Goal: Information Seeking & Learning: Learn about a topic

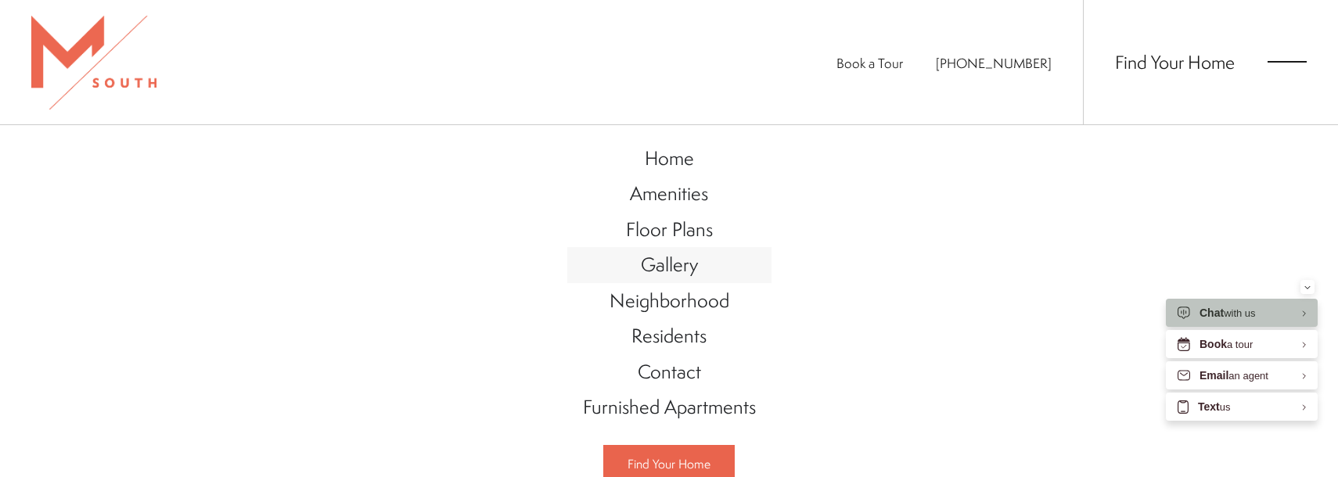
click at [694, 276] on link "Gallery" at bounding box center [669, 265] width 204 height 36
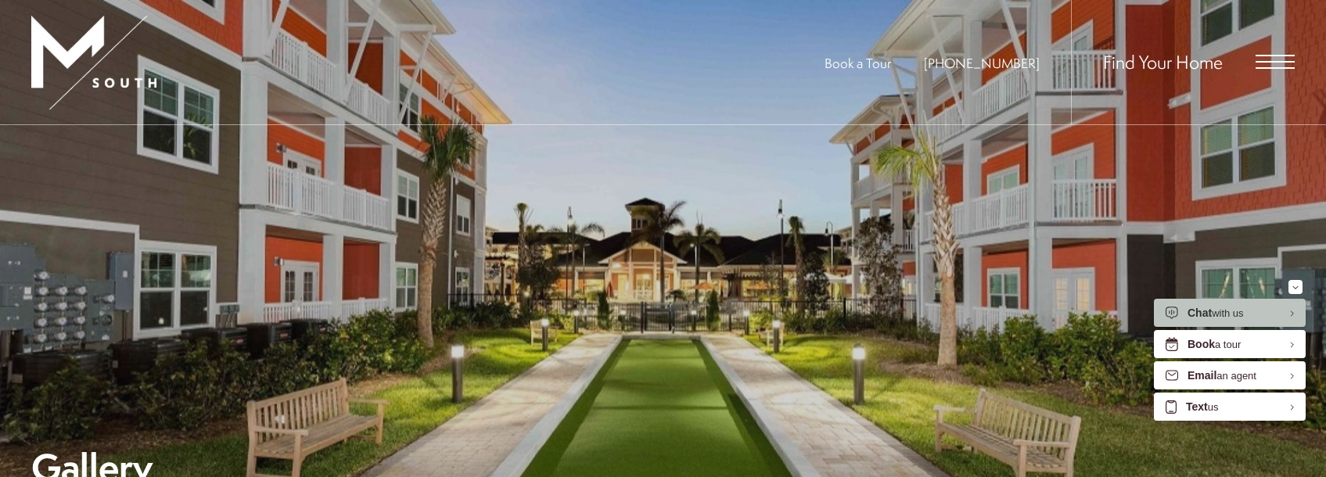
click at [1279, 68] on span "Open Menu" at bounding box center [1275, 68] width 39 height 2
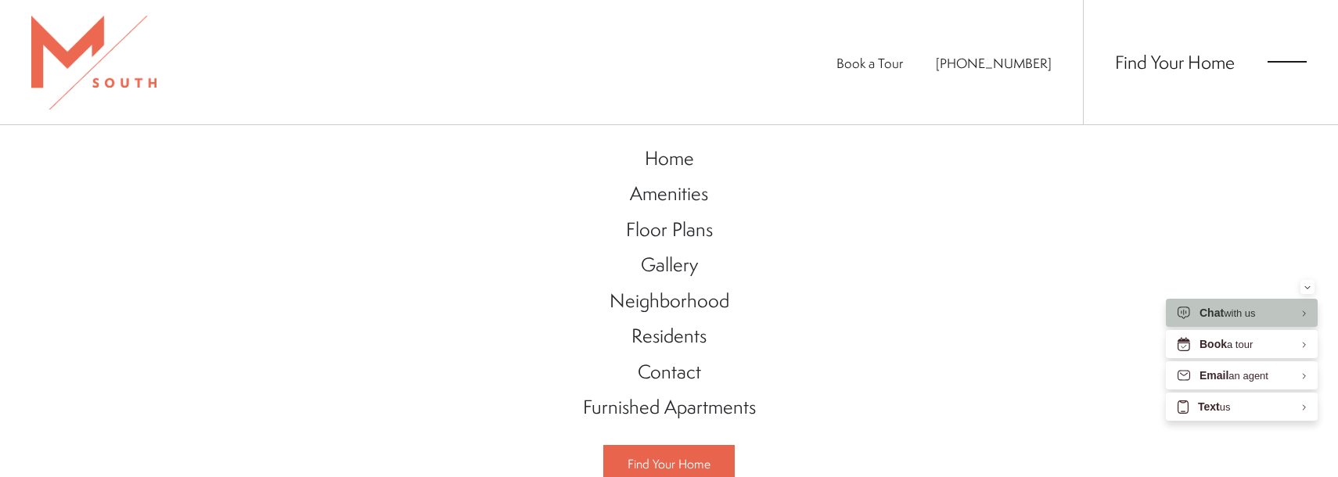
click at [1303, 59] on span "Open Menu" at bounding box center [1287, 62] width 39 height 14
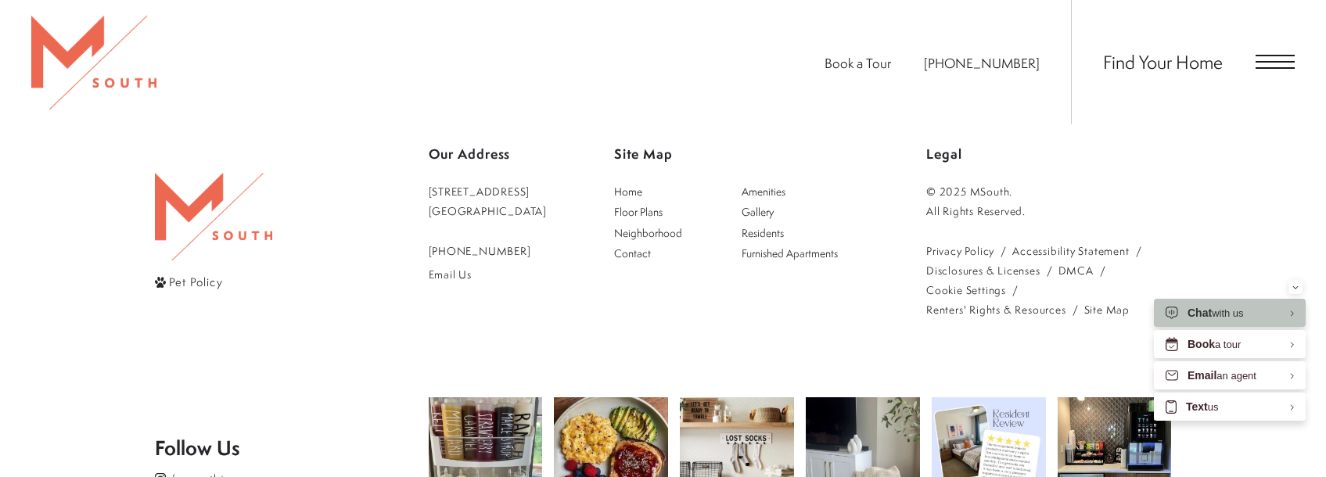
scroll to position [4069, 0]
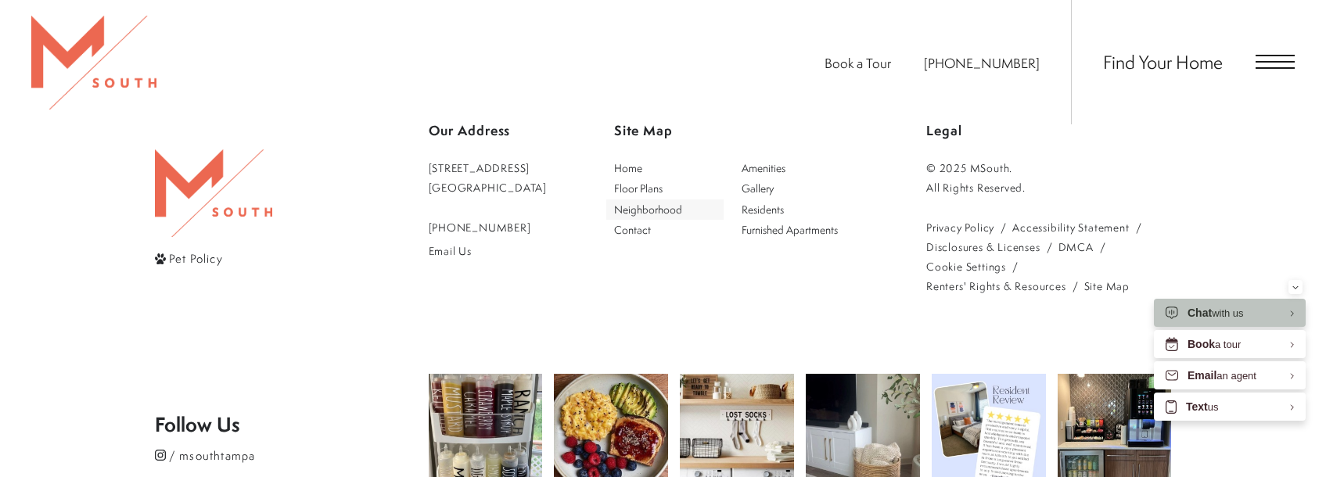
click at [682, 211] on span "Neighborhood" at bounding box center [648, 209] width 68 height 15
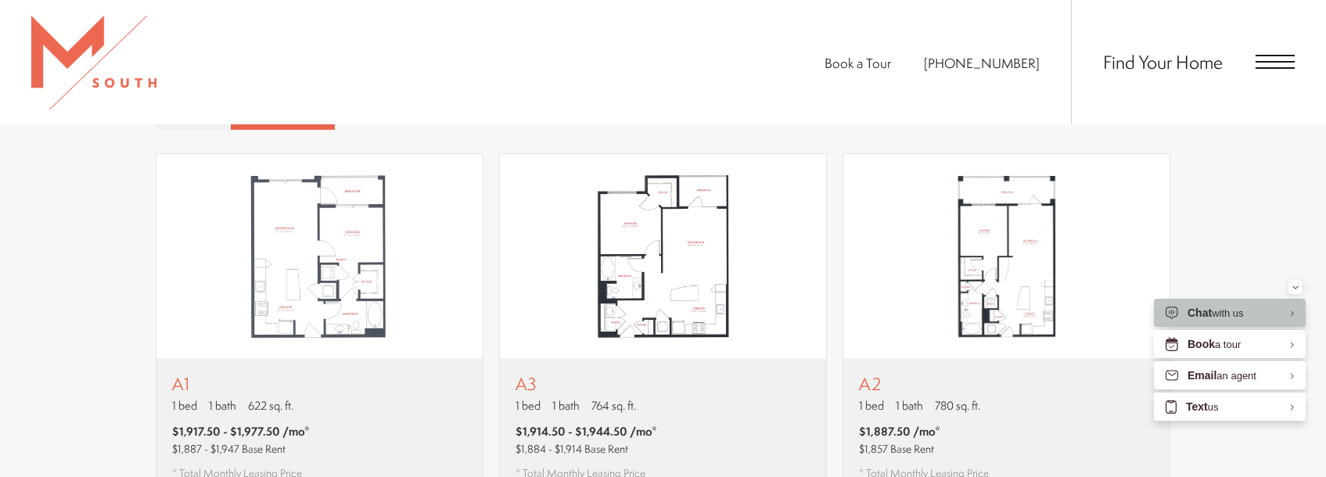
scroll to position [861, 0]
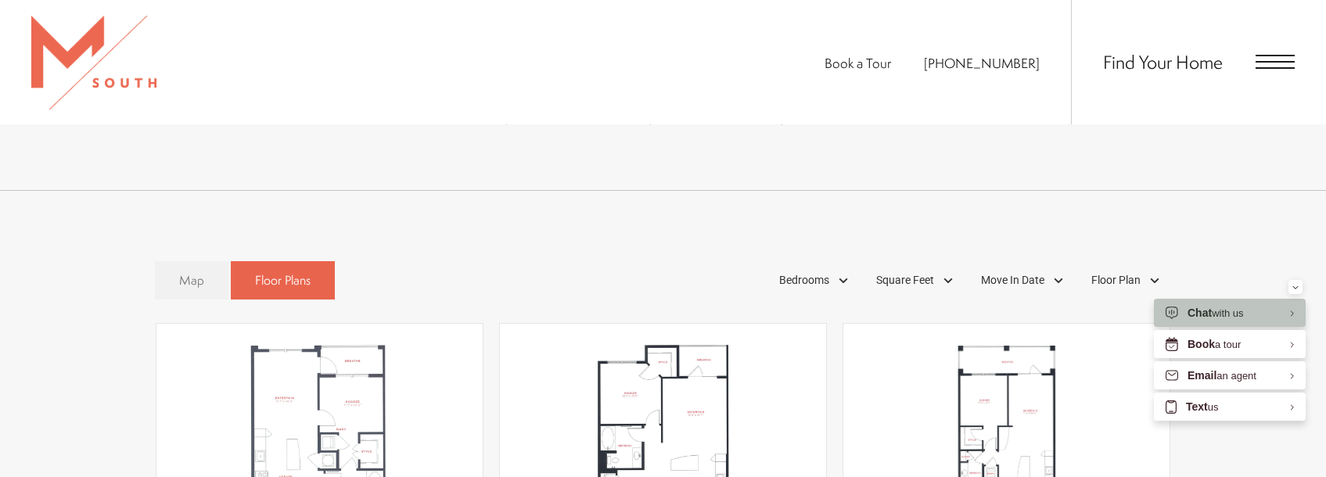
click at [189, 272] on span "Map" at bounding box center [191, 281] width 25 height 18
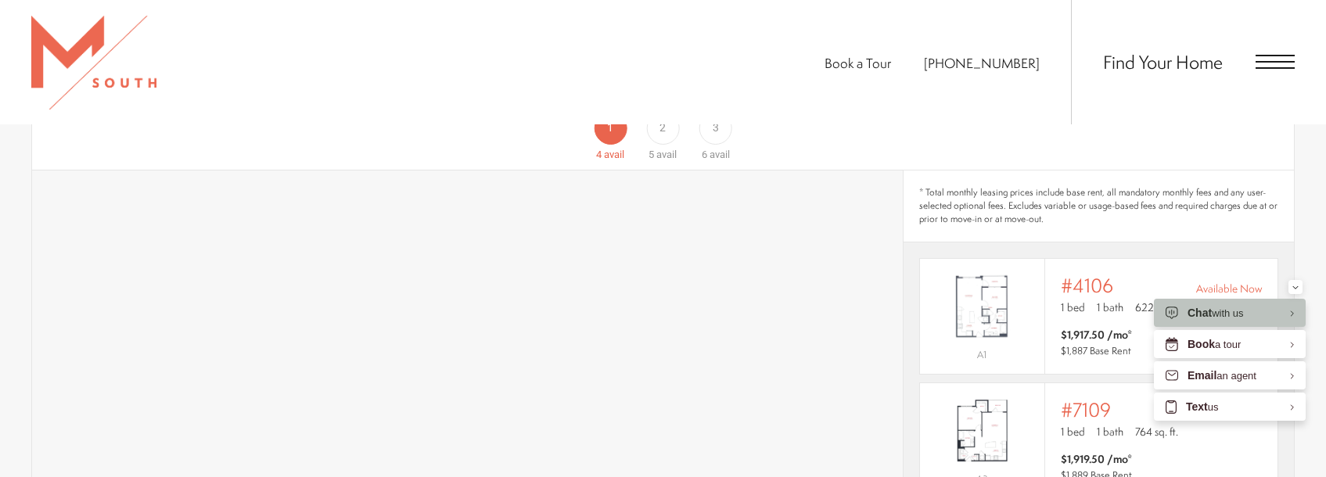
scroll to position [1017, 0]
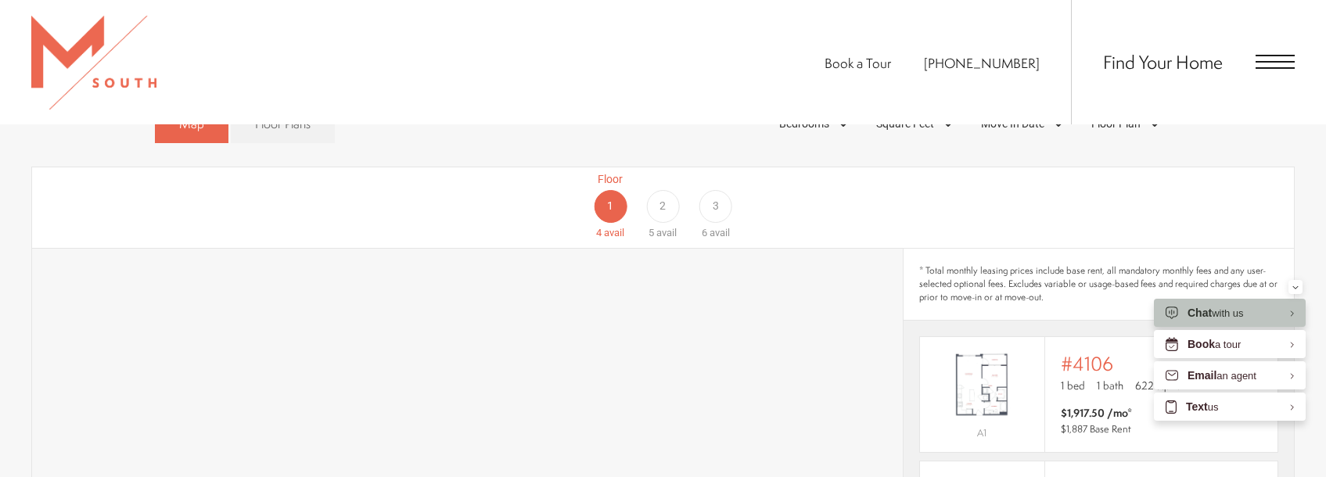
click at [669, 190] on div "2" at bounding box center [662, 206] width 33 height 33
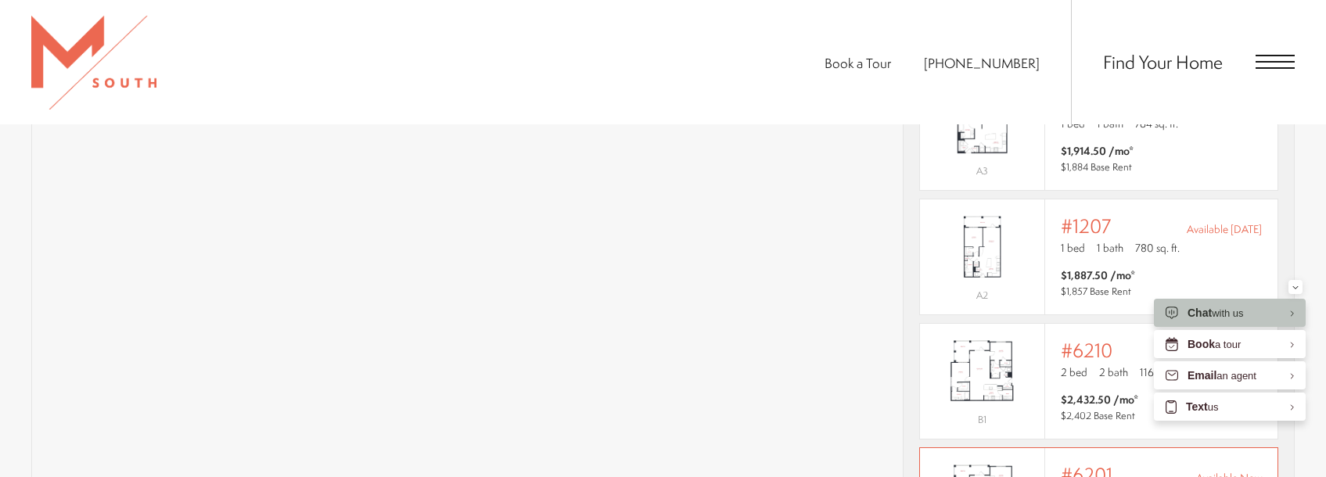
scroll to position [1252, 0]
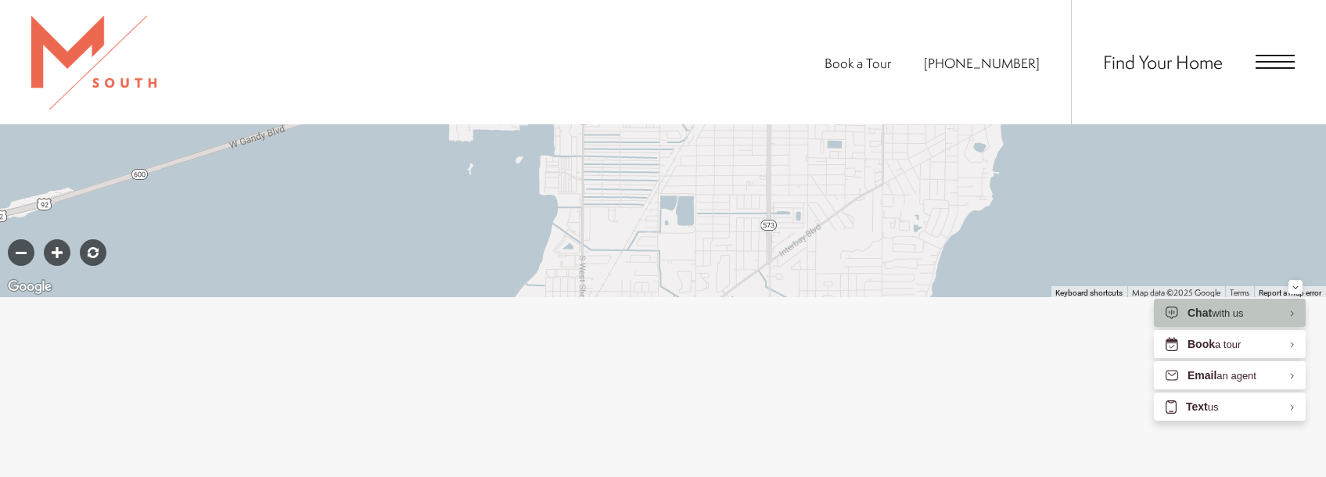
scroll to position [1095, 0]
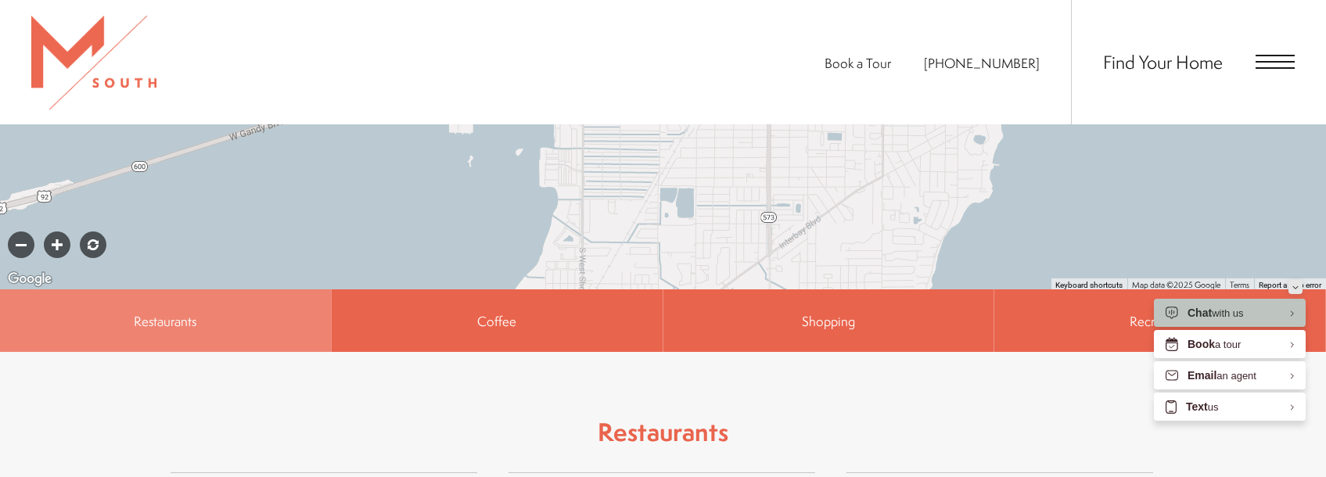
click at [1294, 286] on icon "Minimize" at bounding box center [1296, 288] width 6 height 4
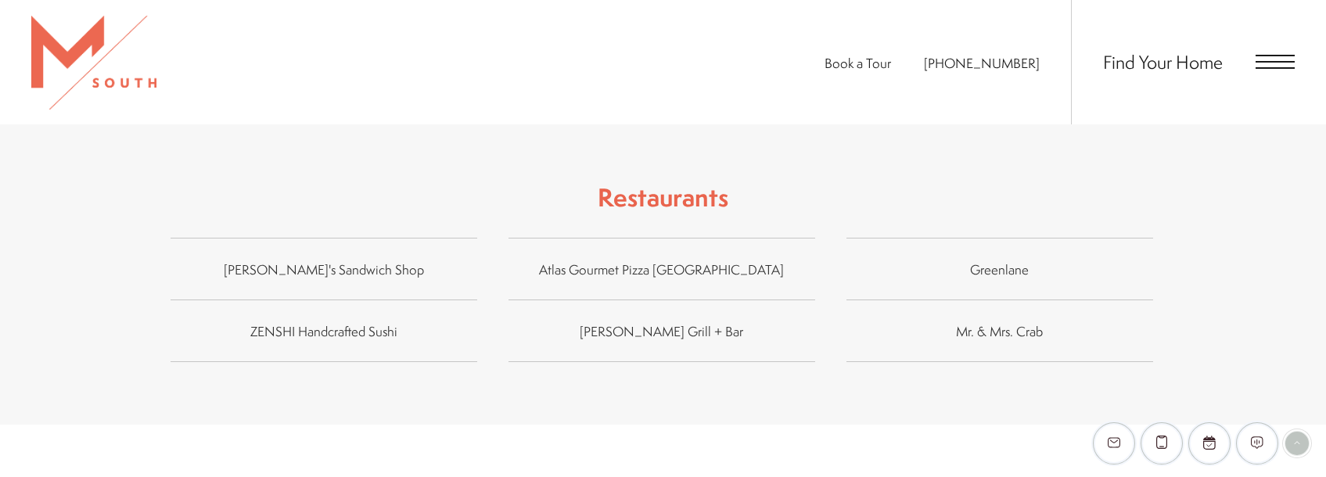
scroll to position [1252, 0]
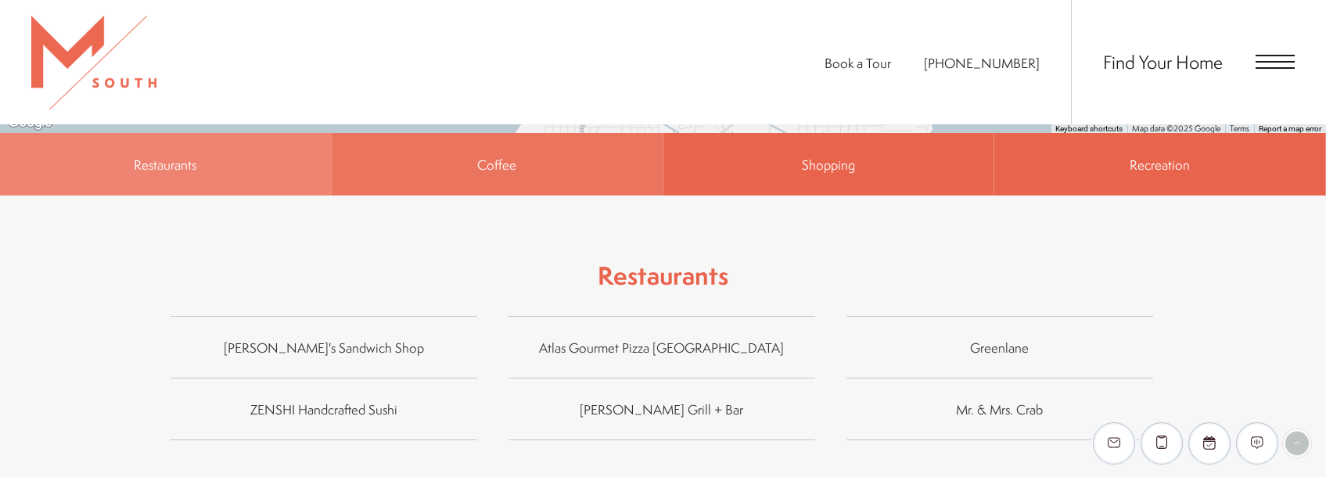
click at [534, 166] on span "Coffee" at bounding box center [497, 164] width 331 height 63
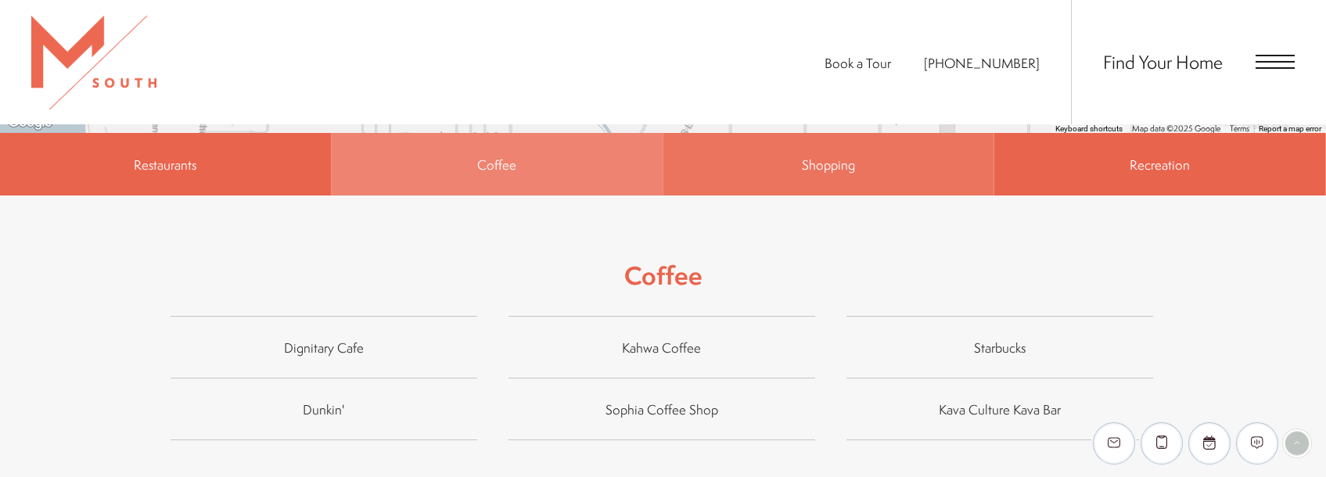
click at [883, 145] on span "Shopping" at bounding box center [829, 164] width 331 height 63
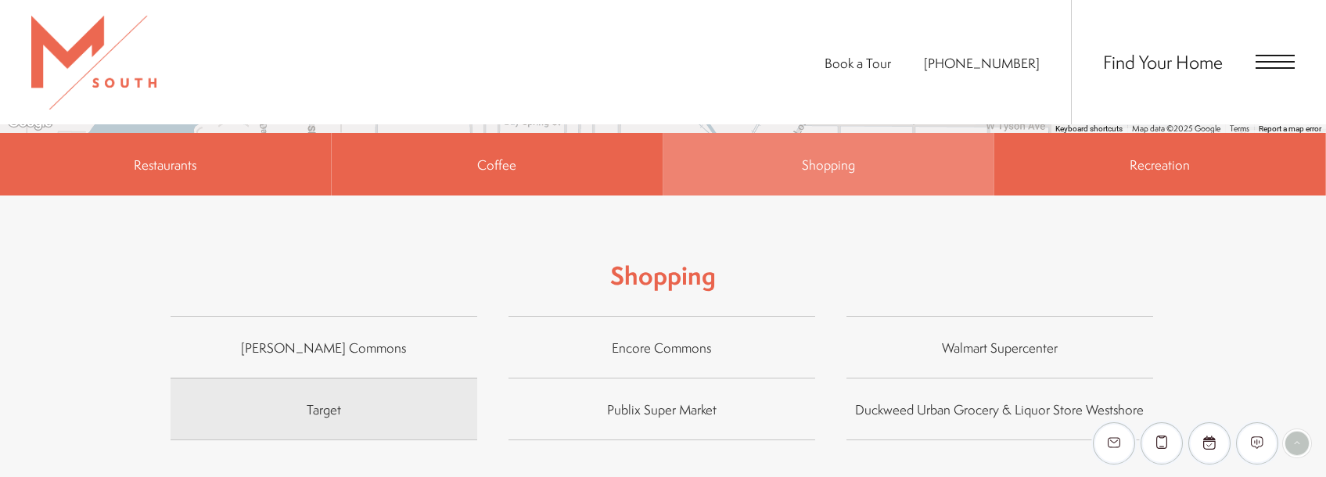
click at [306, 398] on span "Target" at bounding box center [324, 409] width 307 height 23
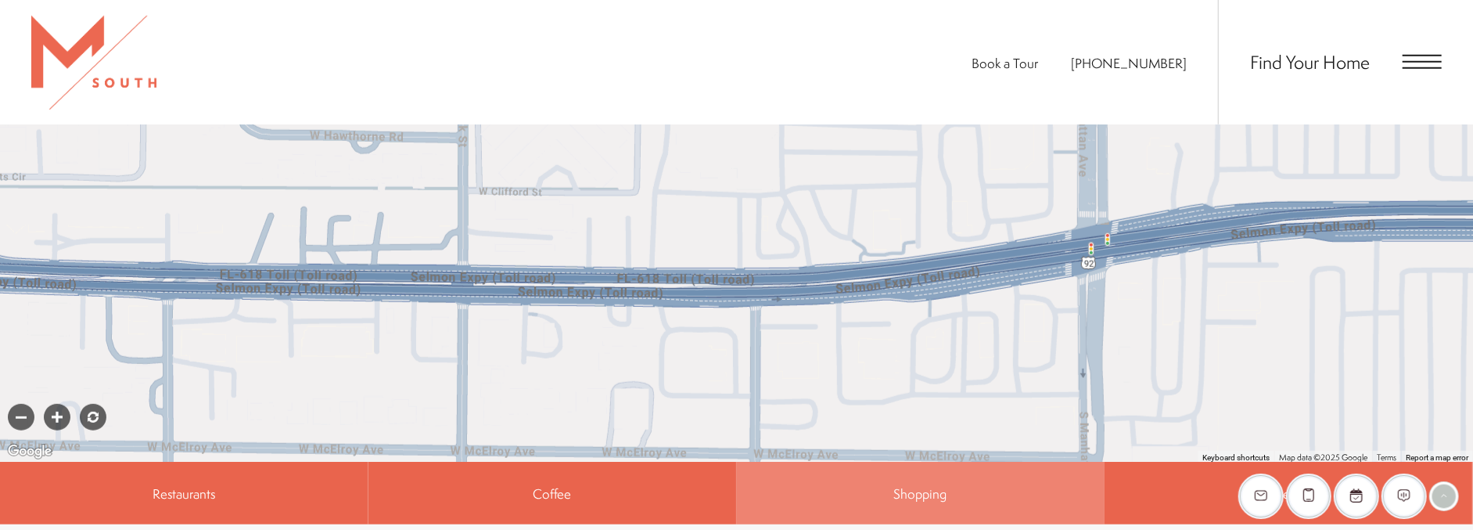
scroll to position [1021, 0]
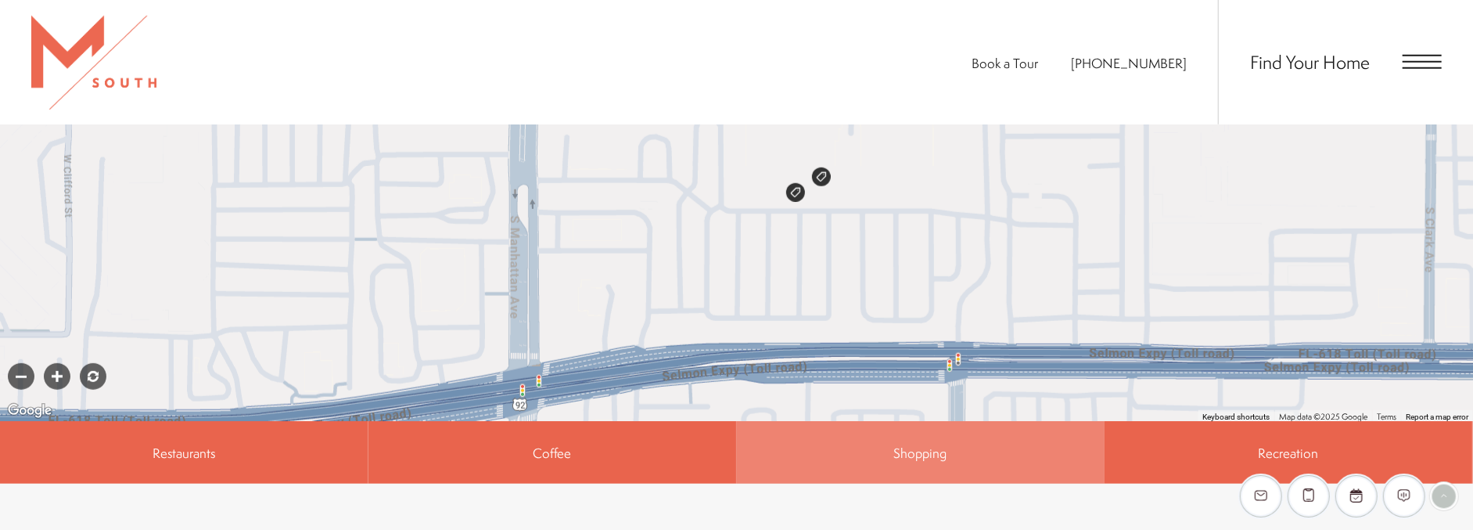
drag, startPoint x: 1115, startPoint y: 279, endPoint x: 380, endPoint y: 448, distance: 753.8
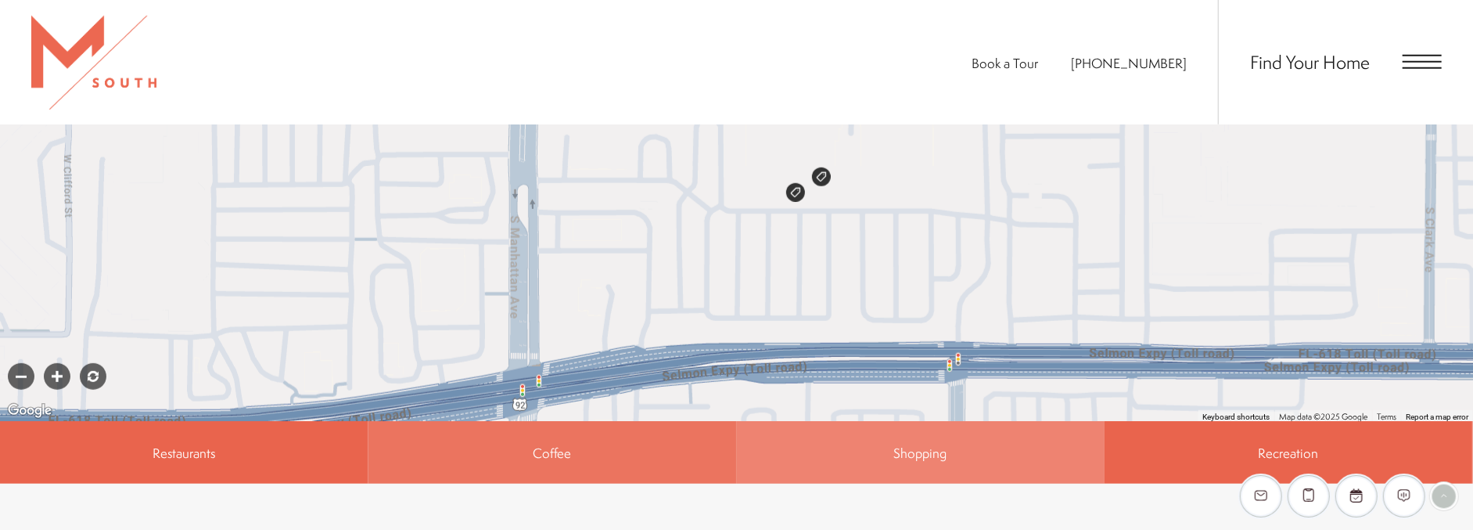
click at [538, 468] on div "← Move left → Move right ↑ Move up ↓ Move down + Zoom in - Zoom out Home Jump l…" at bounding box center [736, 332] width 1473 height 918
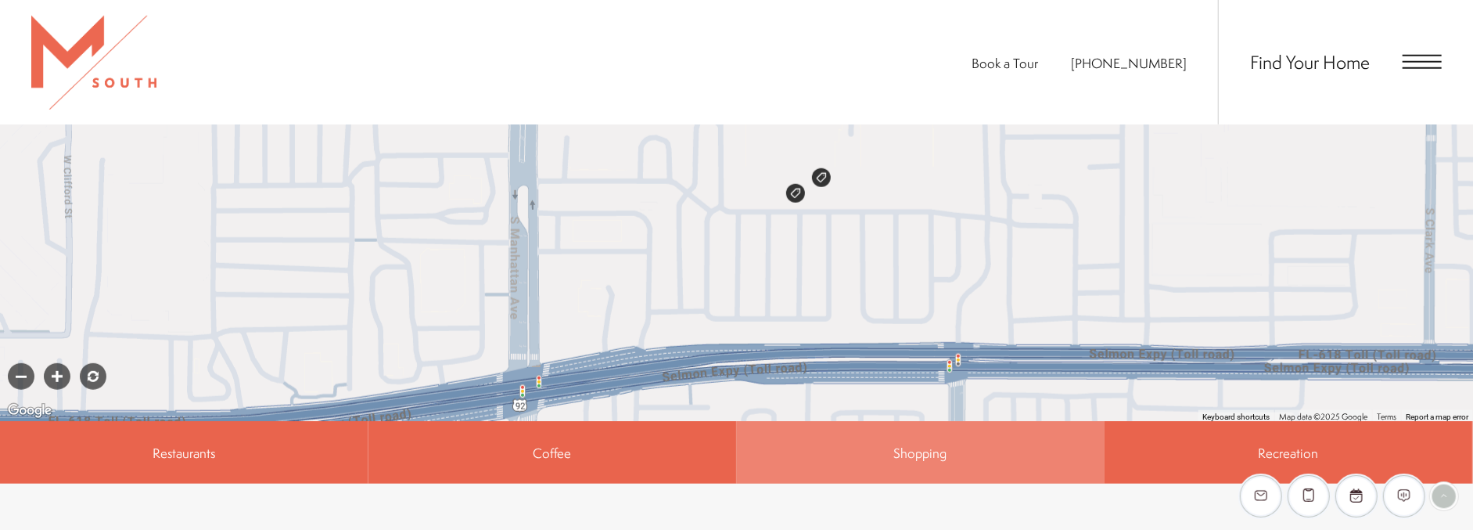
click at [20, 363] on div at bounding box center [21, 376] width 27 height 27
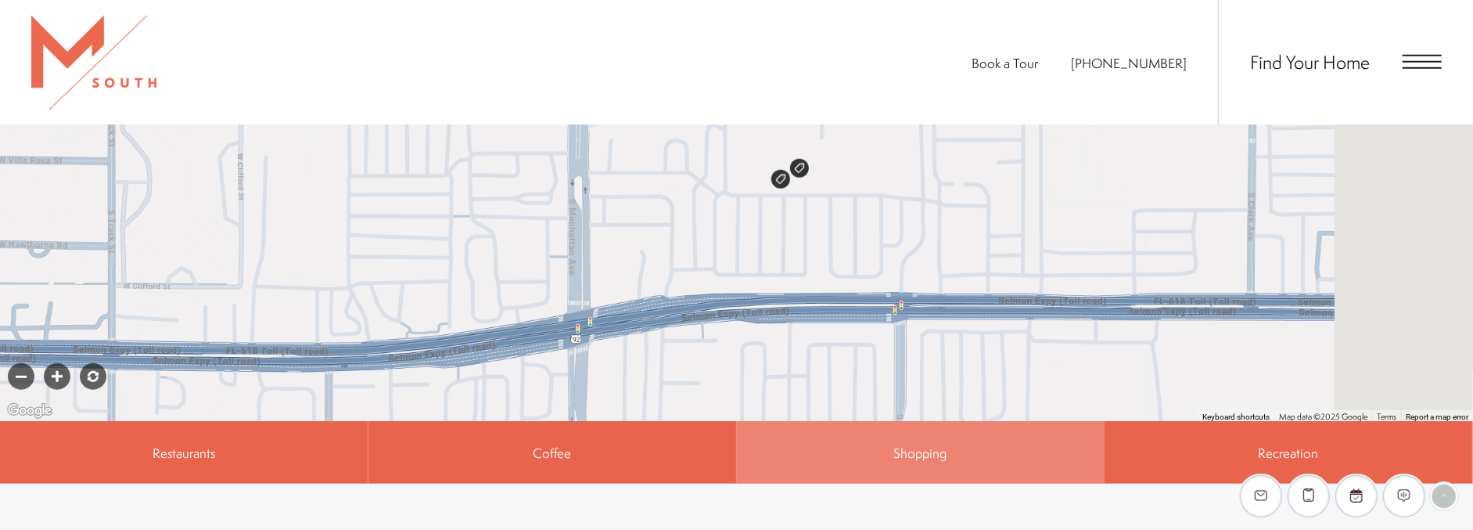
click at [20, 363] on div at bounding box center [21, 376] width 27 height 27
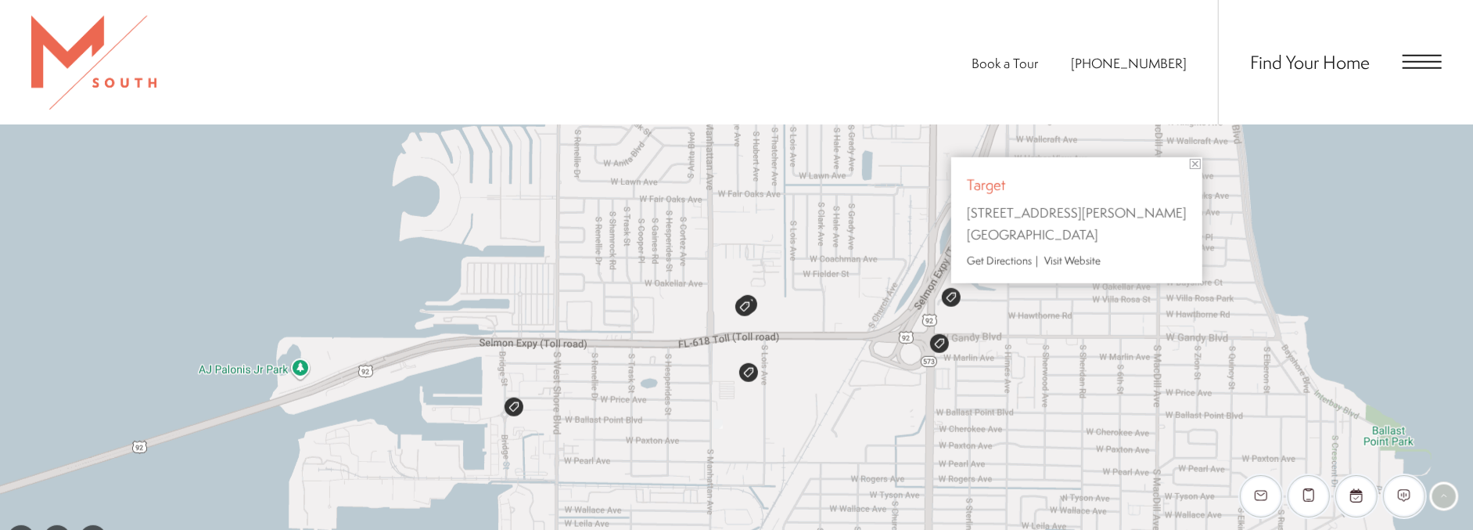
scroll to position [847, 0]
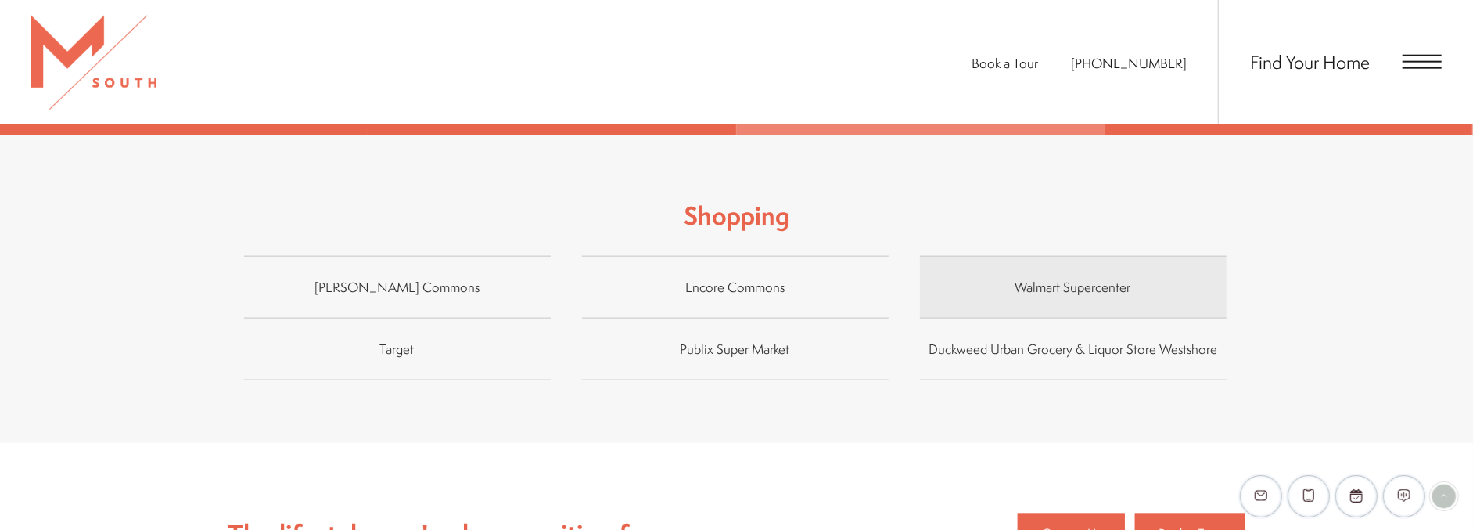
click at [1077, 276] on span "Walmart Supercenter" at bounding box center [1073, 287] width 307 height 23
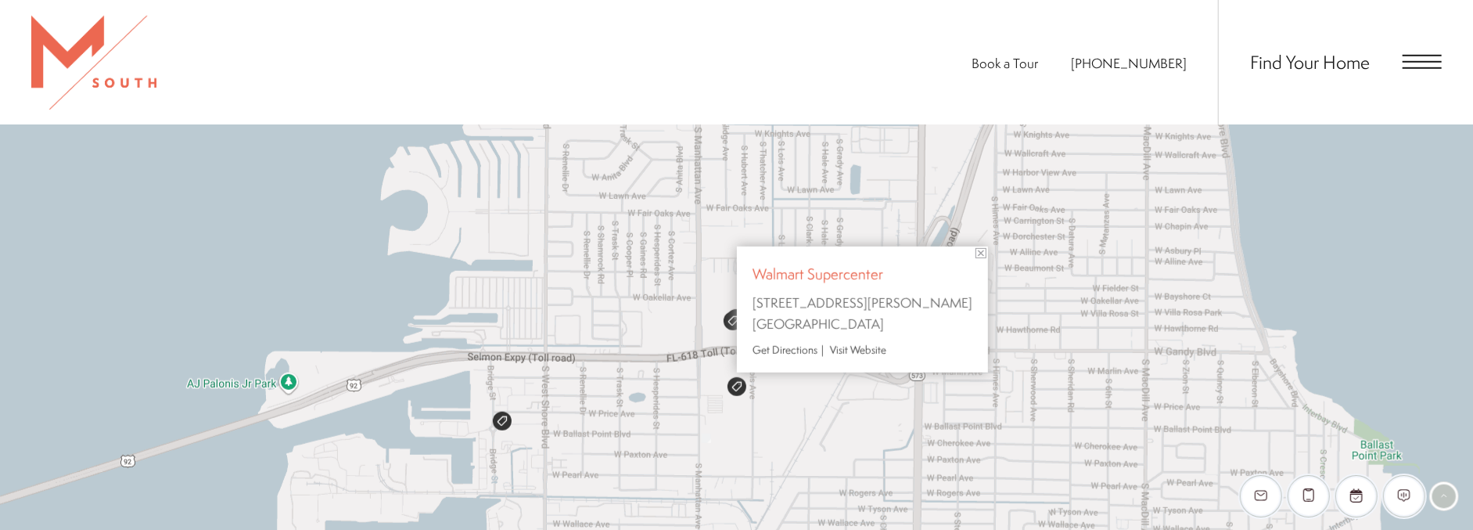
scroll to position [747, 0]
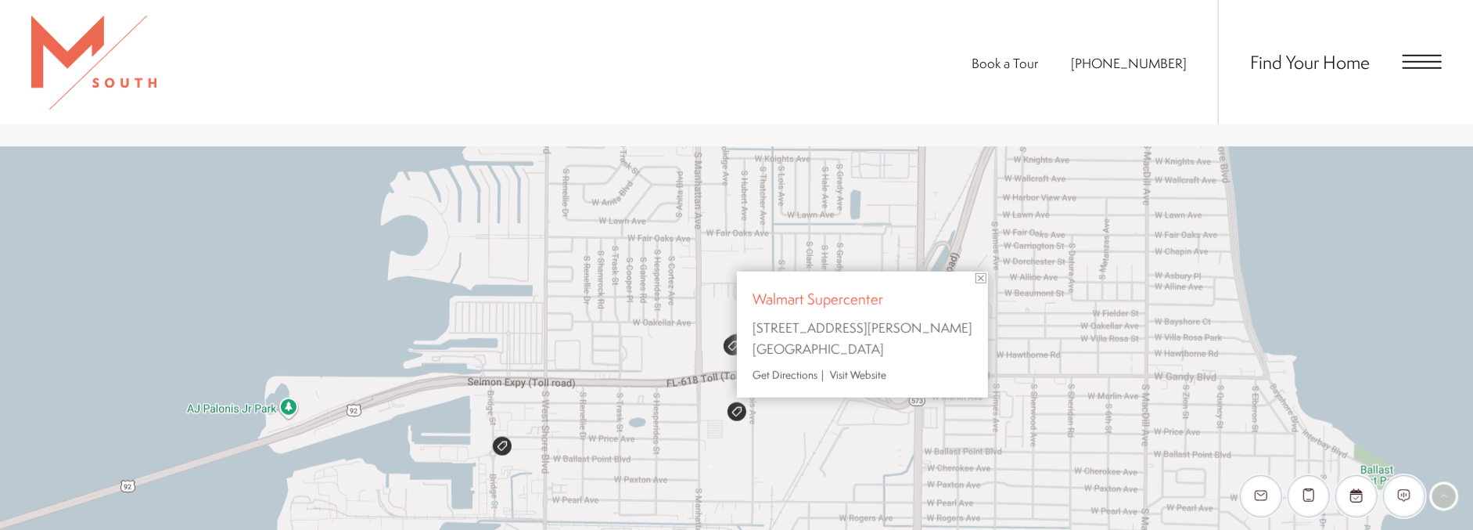
click at [737, 402] on img "Click to view details" at bounding box center [737, 411] width 19 height 19
click at [1326, 477] on div "EliseAI Widget" at bounding box center [1445, 496] width 30 height 30
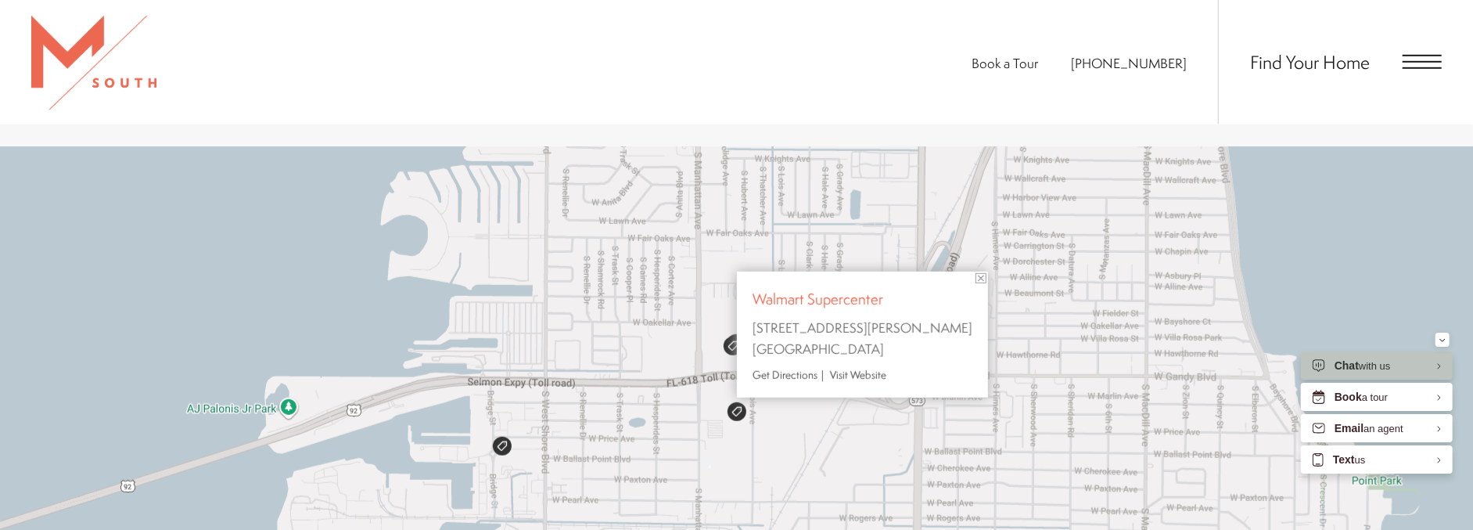
click at [1326, 477] on div "Shopping Walmart Supercenter 4302 West Gandy Boulevard Tampa, FL 33611 Get Dire…" at bounding box center [736, 421] width 1473 height 548
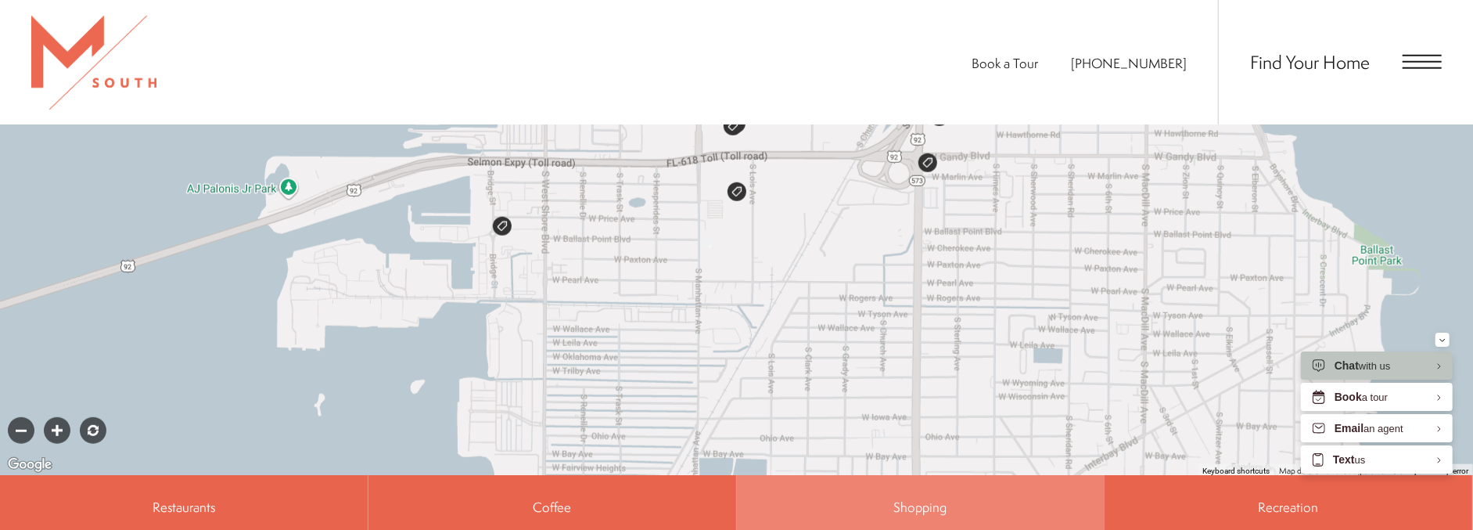
scroll to position [1008, 0]
